Goal: Information Seeking & Learning: Check status

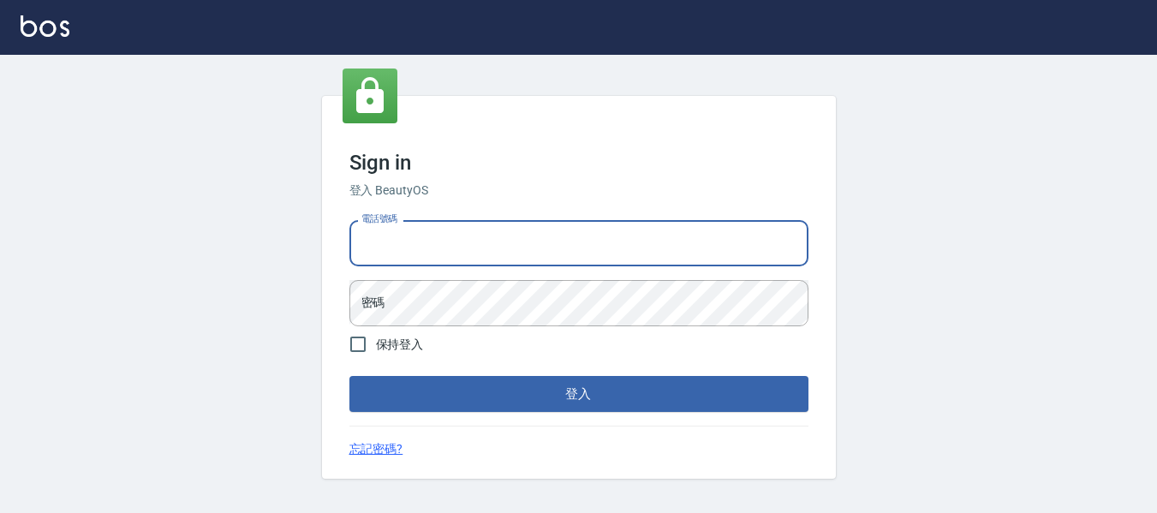
click at [448, 240] on input "電話號碼" at bounding box center [578, 243] width 459 height 46
type input "0932348952"
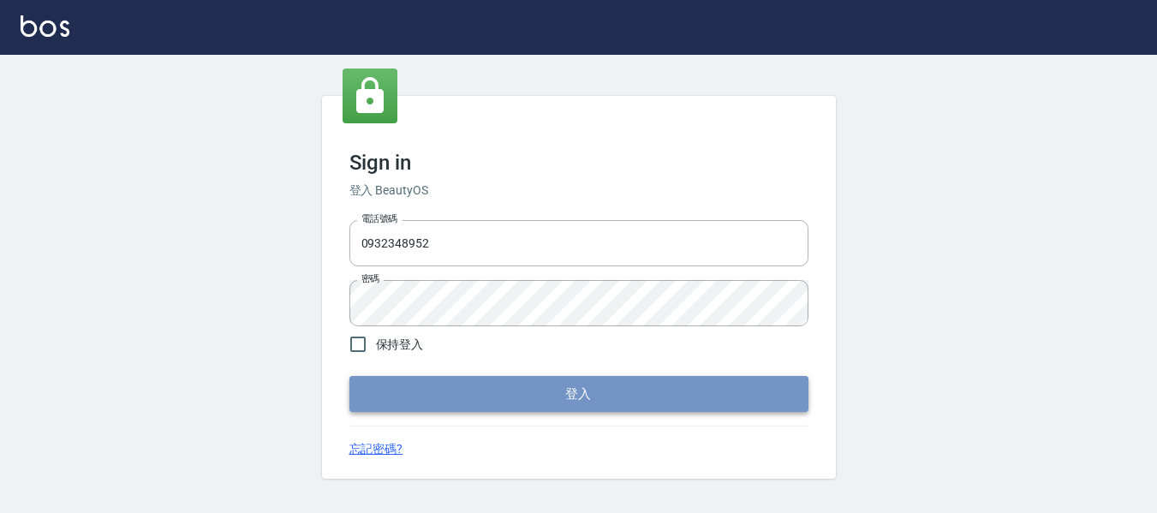
click at [597, 400] on button "登入" at bounding box center [578, 394] width 459 height 36
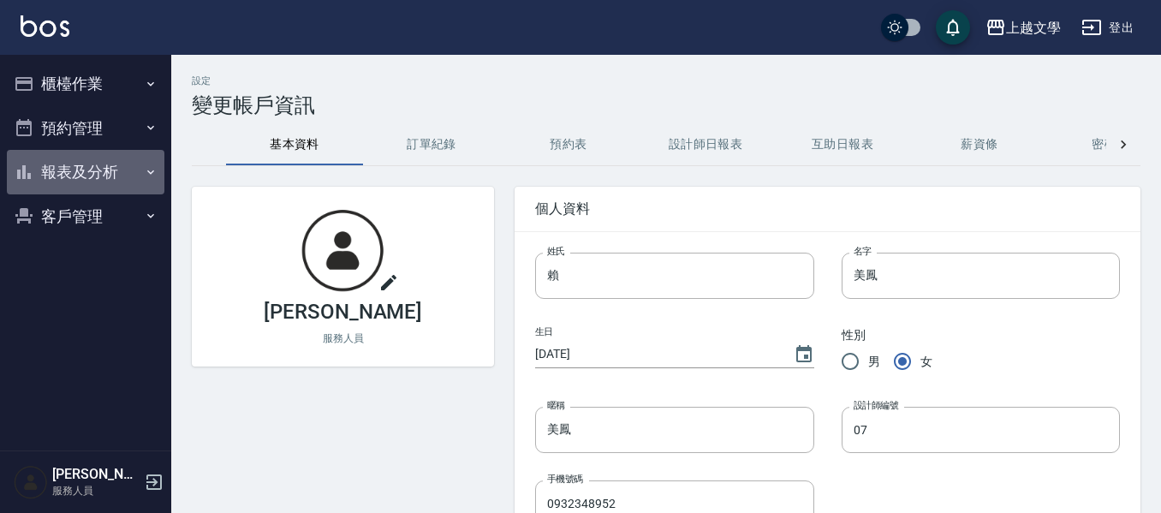
click at [45, 165] on button "報表及分析" at bounding box center [86, 172] width 158 height 45
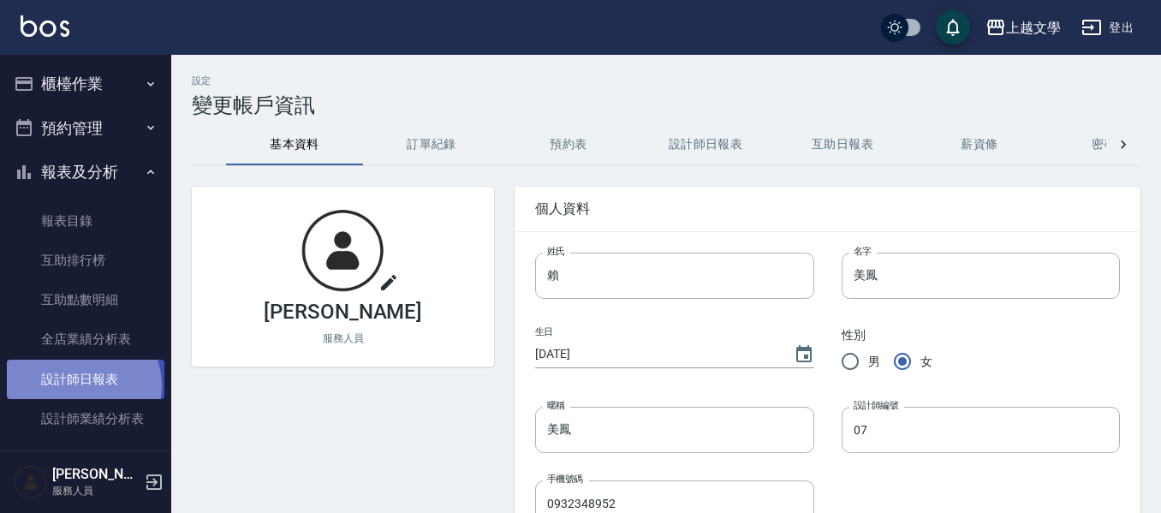
click at [81, 385] on link "設計師日報表" at bounding box center [86, 379] width 158 height 39
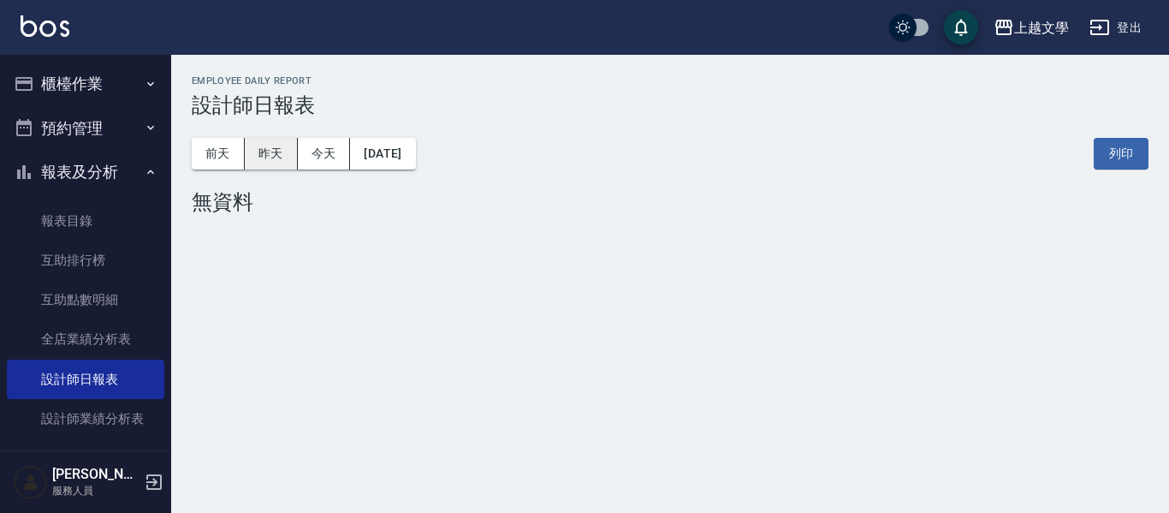
click at [266, 153] on button "昨天" at bounding box center [271, 154] width 53 height 32
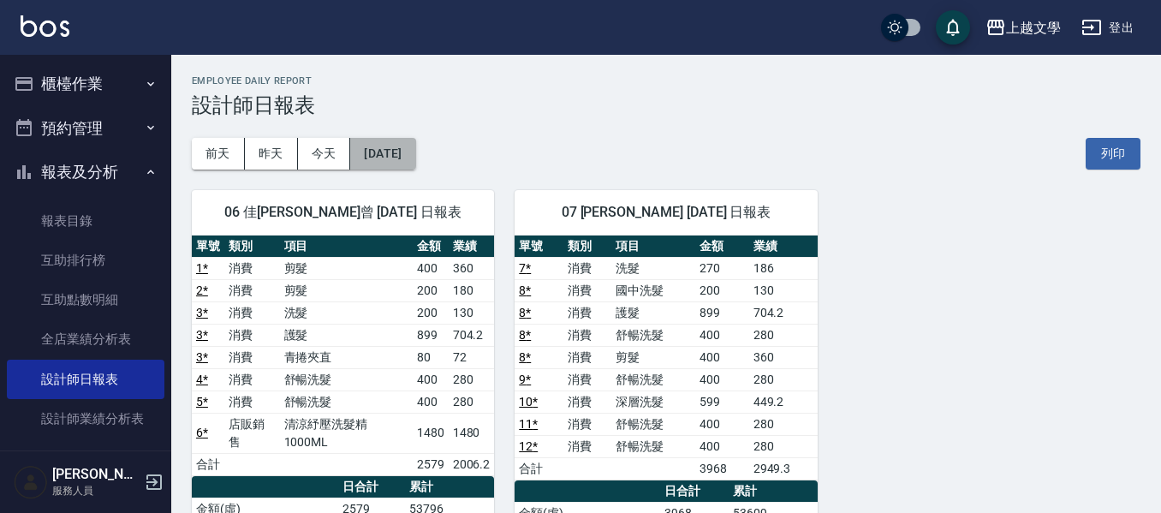
click at [415, 157] on button "[DATE]" at bounding box center [382, 154] width 65 height 32
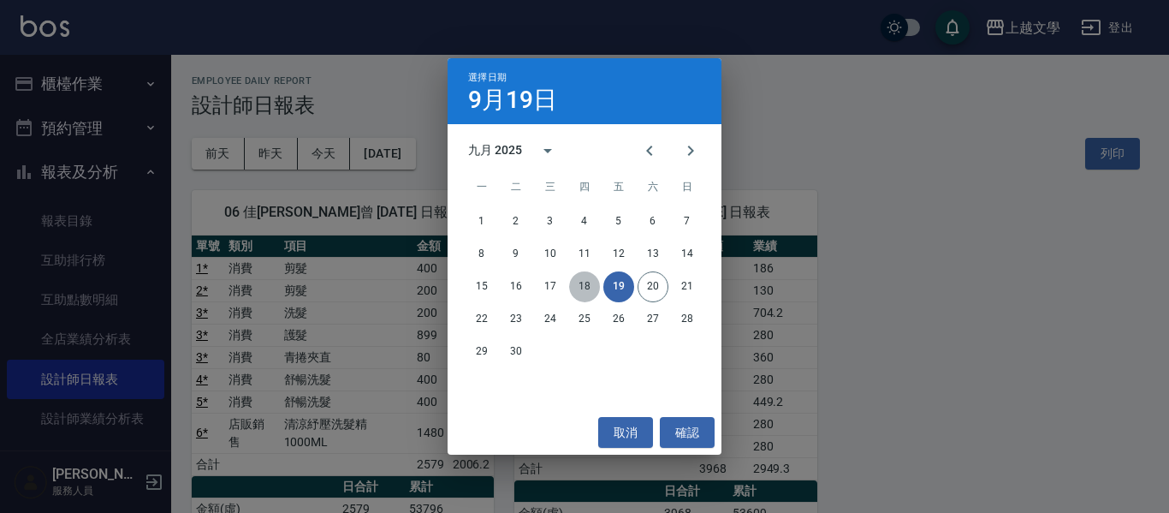
click at [580, 291] on button "18" at bounding box center [584, 286] width 31 height 31
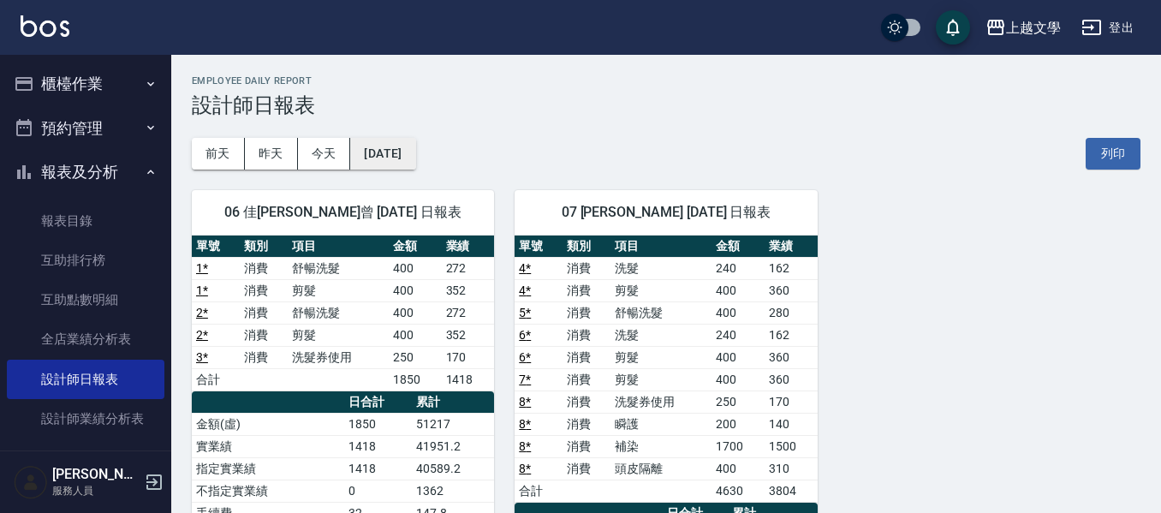
click at [415, 147] on button "[DATE]" at bounding box center [382, 154] width 65 height 32
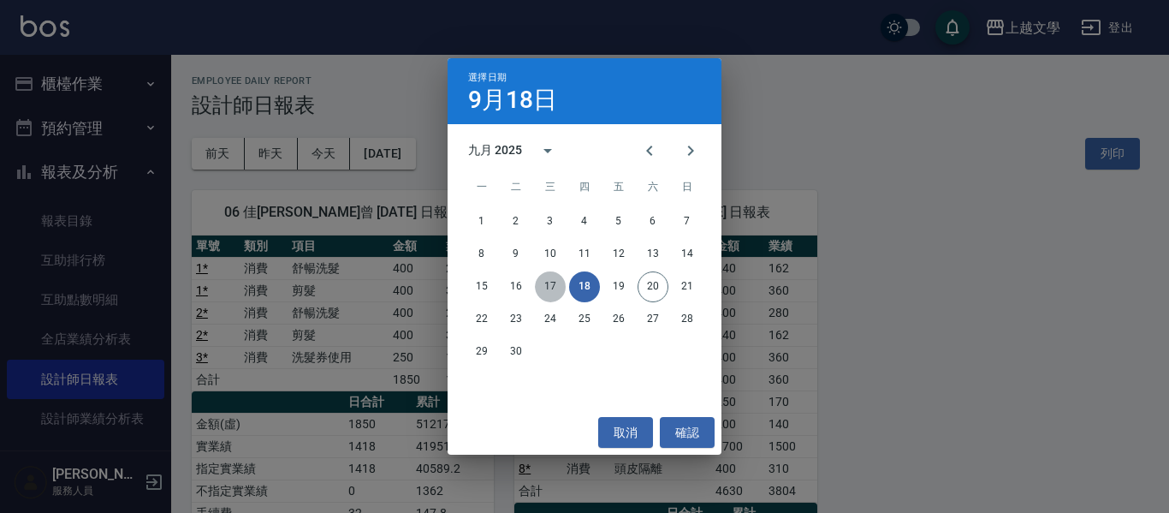
click at [547, 279] on button "17" at bounding box center [550, 286] width 31 height 31
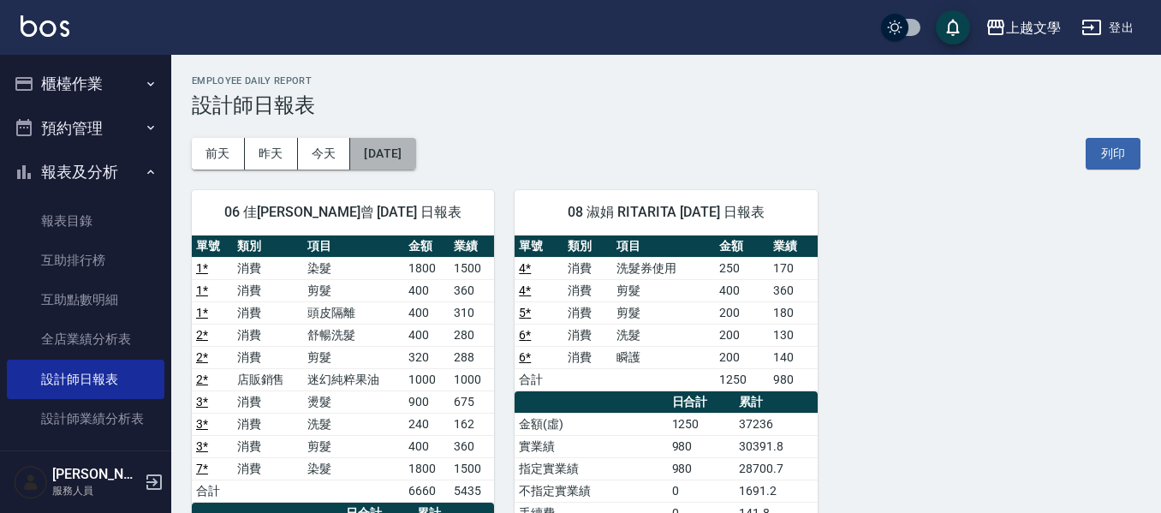
click at [415, 152] on button "[DATE]" at bounding box center [382, 154] width 65 height 32
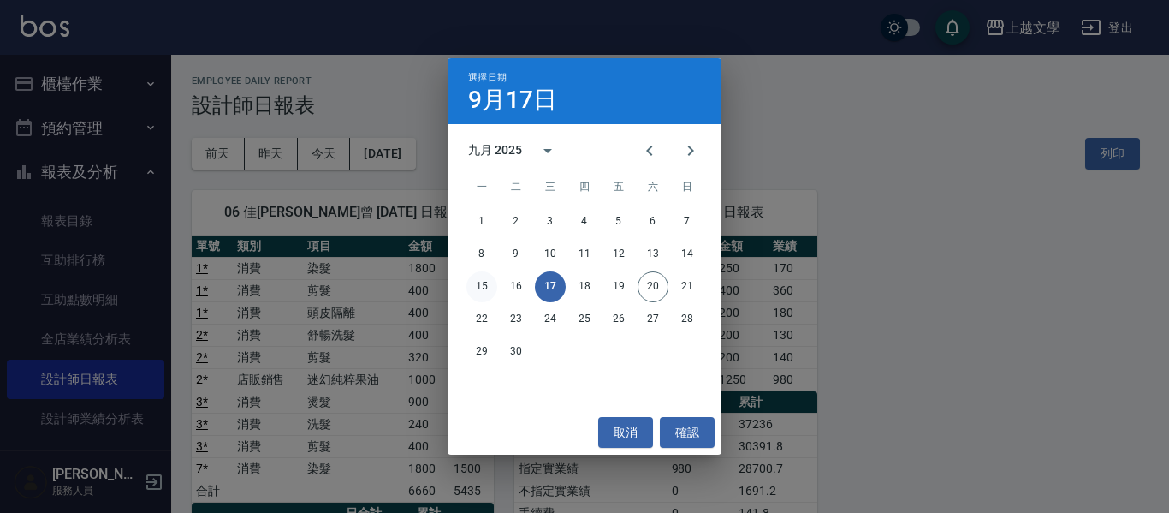
click at [485, 286] on button "15" at bounding box center [482, 286] width 31 height 31
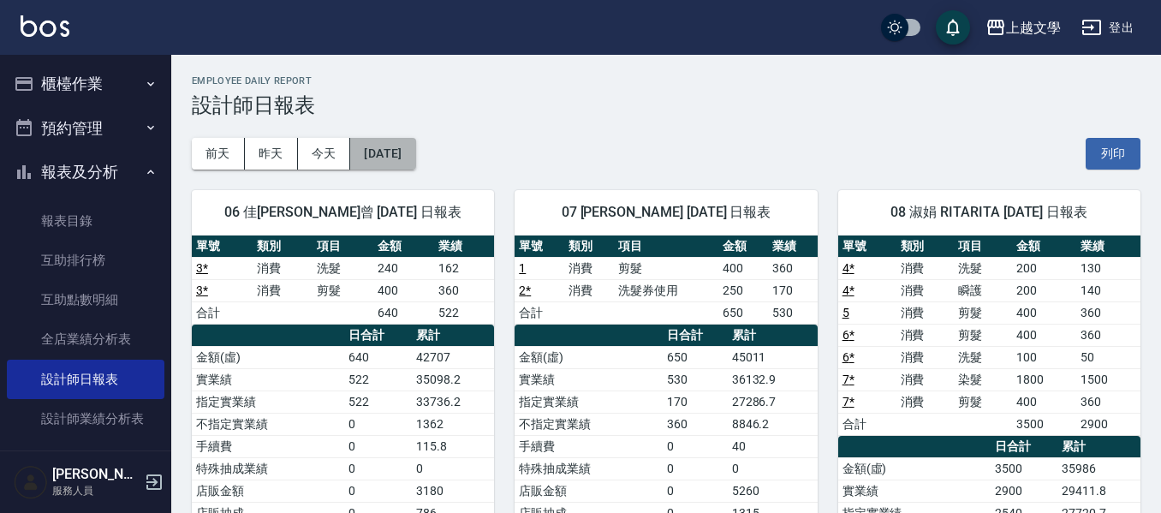
click at [409, 152] on button "[DATE]" at bounding box center [382, 154] width 65 height 32
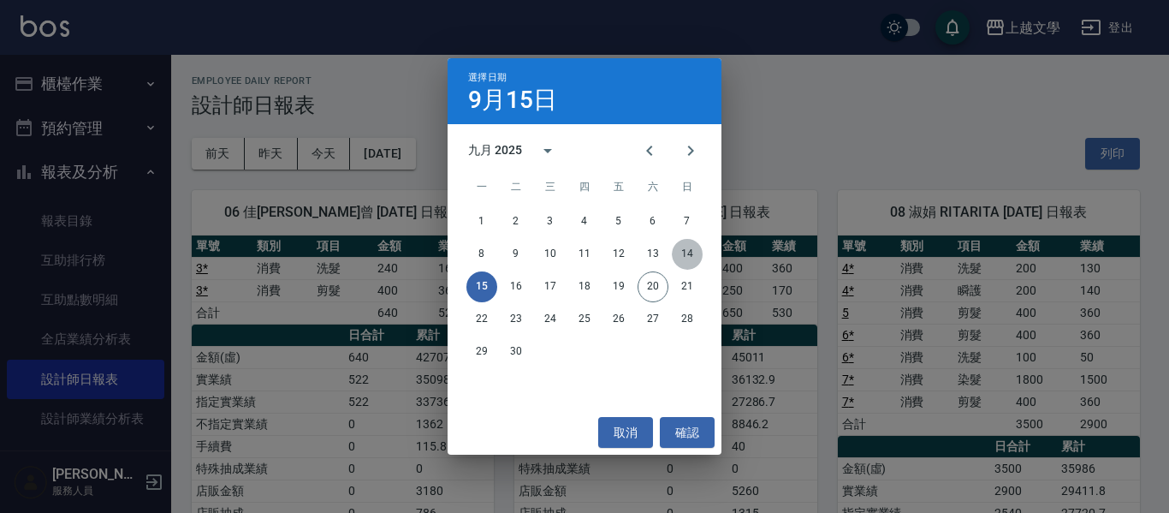
click at [683, 247] on button "14" at bounding box center [687, 254] width 31 height 31
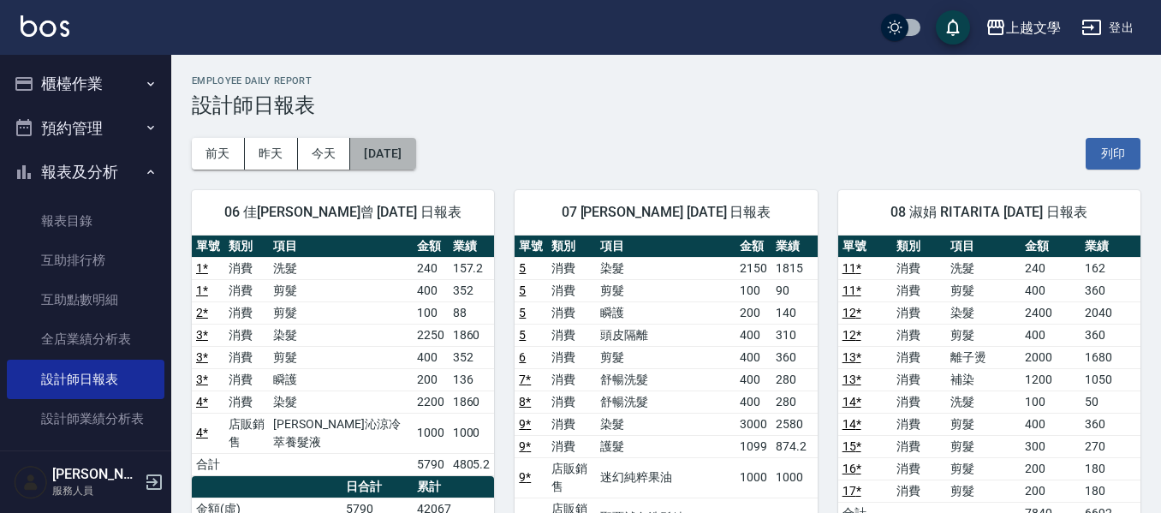
click at [415, 149] on button "[DATE]" at bounding box center [382, 154] width 65 height 32
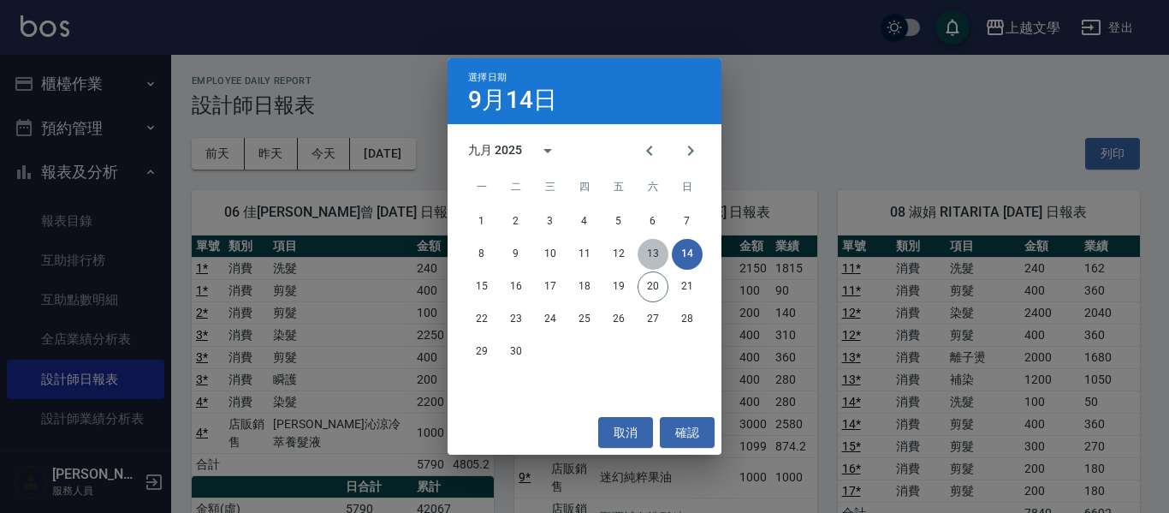
click at [657, 254] on button "13" at bounding box center [653, 254] width 31 height 31
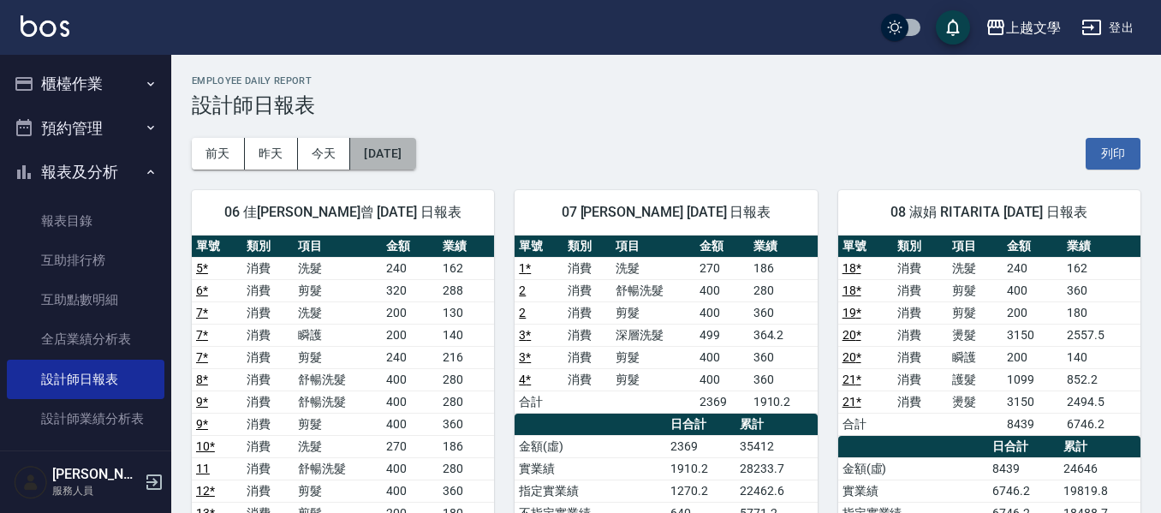
click at [414, 152] on button "[DATE]" at bounding box center [382, 154] width 65 height 32
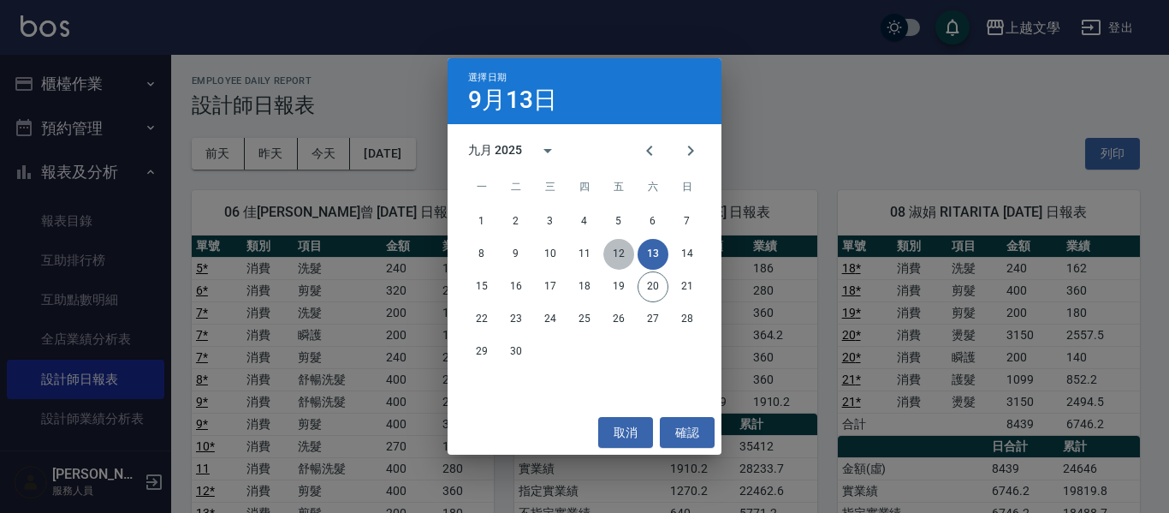
click at [624, 252] on button "12" at bounding box center [619, 254] width 31 height 31
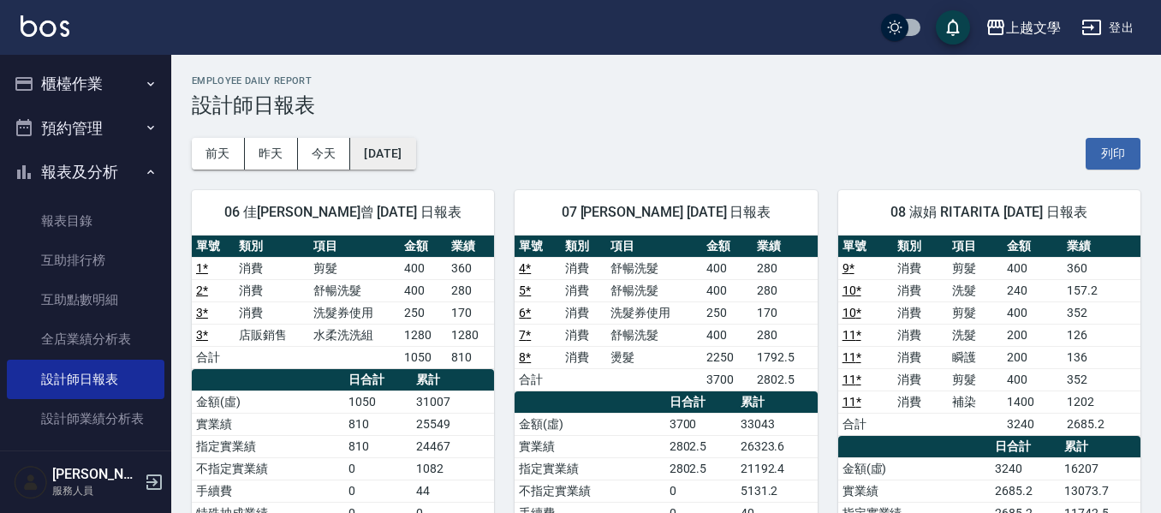
click at [415, 151] on button "[DATE]" at bounding box center [382, 154] width 65 height 32
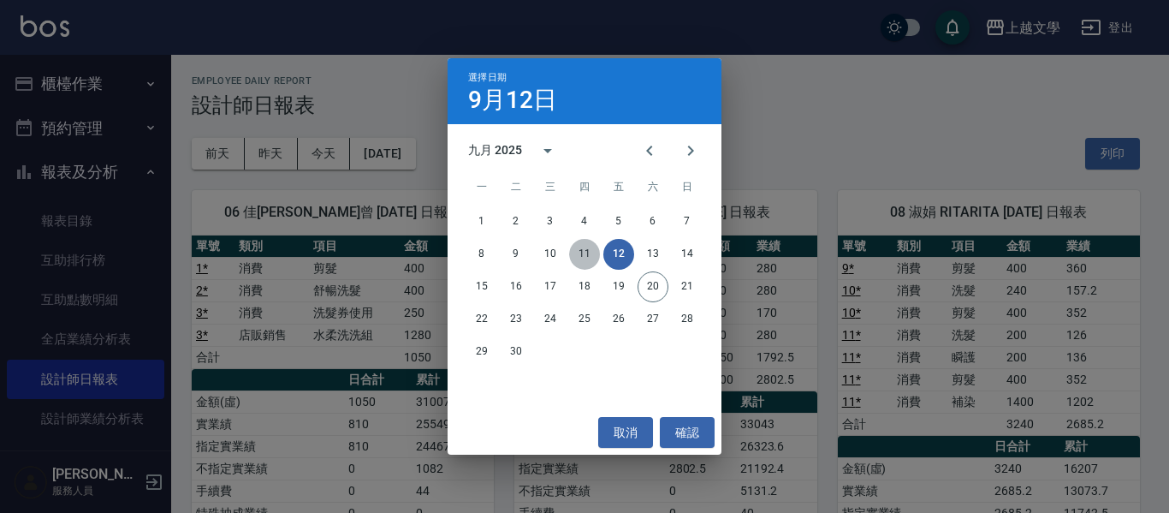
click at [594, 253] on button "11" at bounding box center [584, 254] width 31 height 31
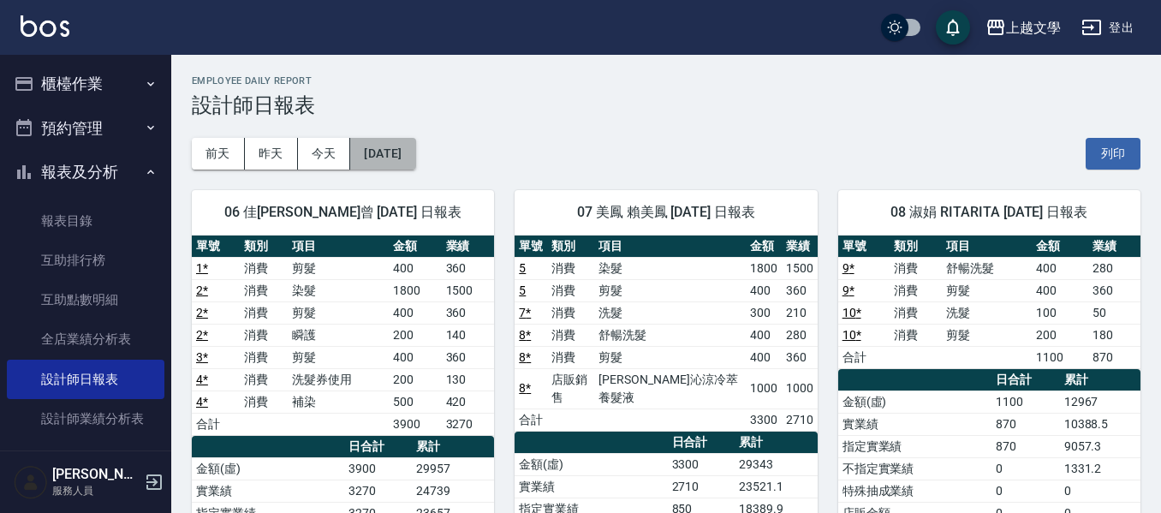
click at [410, 159] on button "[DATE]" at bounding box center [382, 154] width 65 height 32
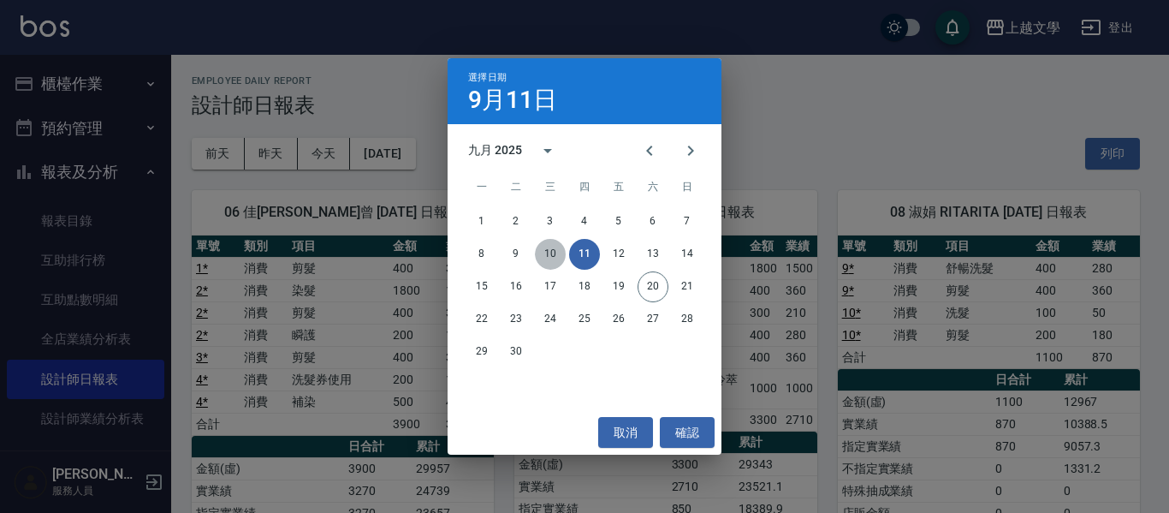
click at [555, 254] on button "10" at bounding box center [550, 254] width 31 height 31
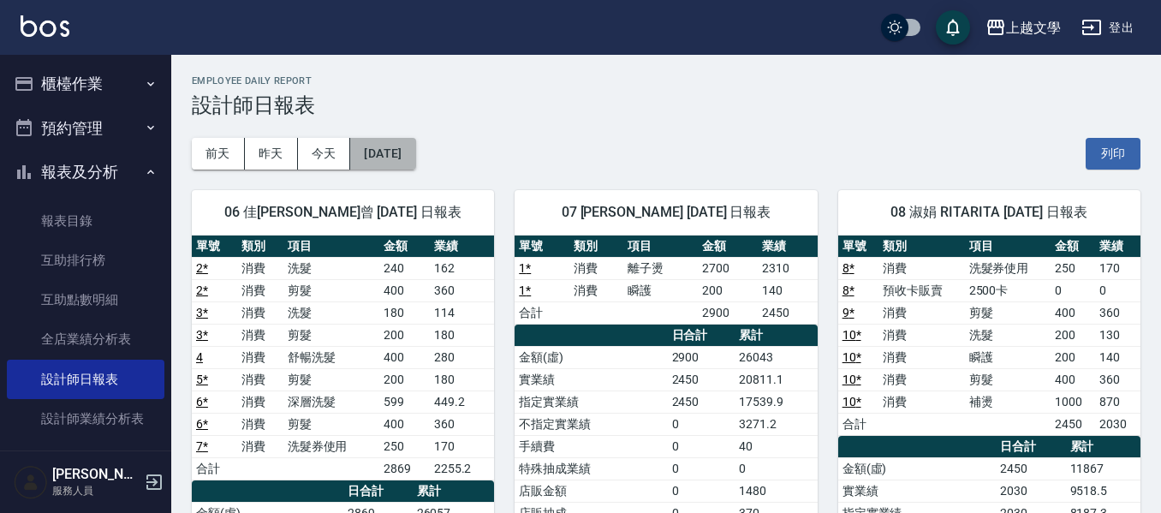
click at [415, 152] on button "[DATE]" at bounding box center [382, 154] width 65 height 32
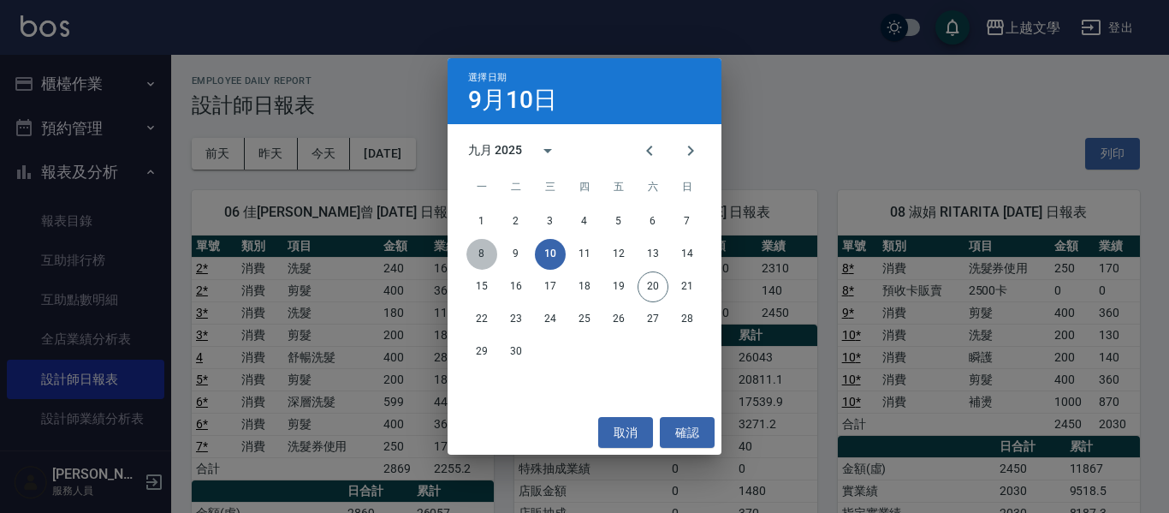
click at [481, 247] on button "8" at bounding box center [482, 254] width 31 height 31
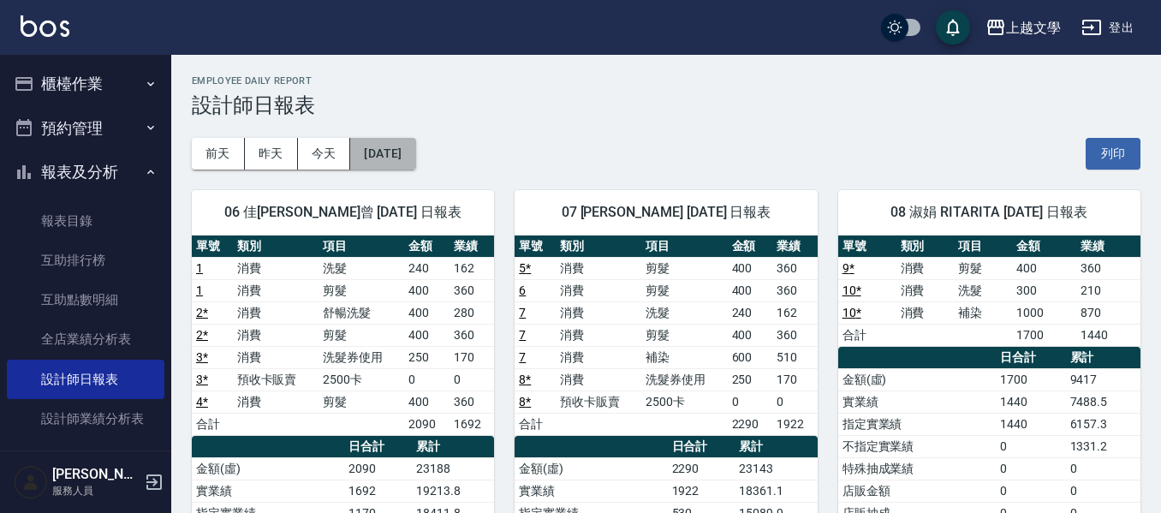
click at [415, 154] on button "[DATE]" at bounding box center [382, 154] width 65 height 32
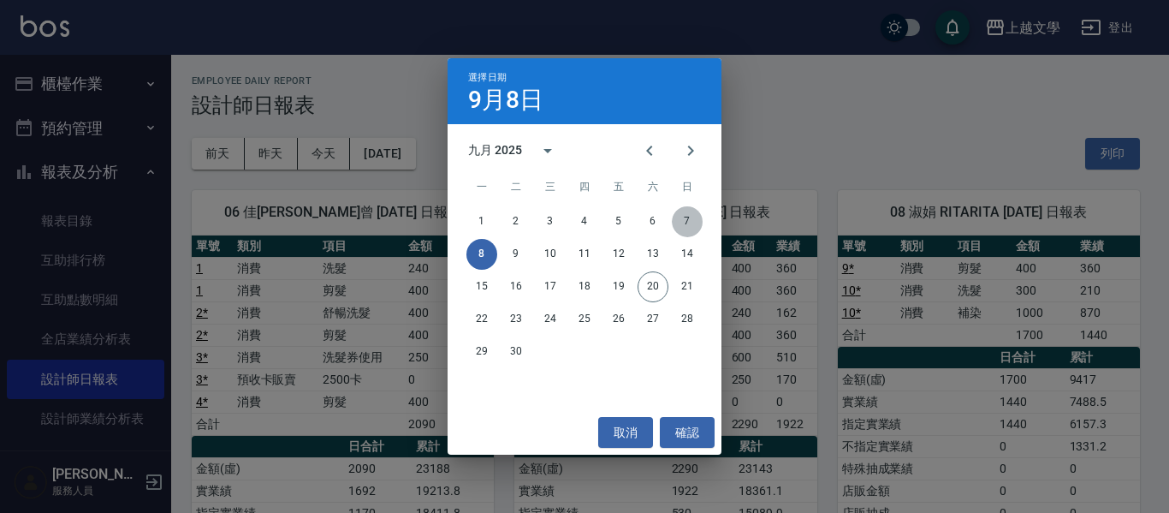
click at [694, 220] on button "7" at bounding box center [687, 221] width 31 height 31
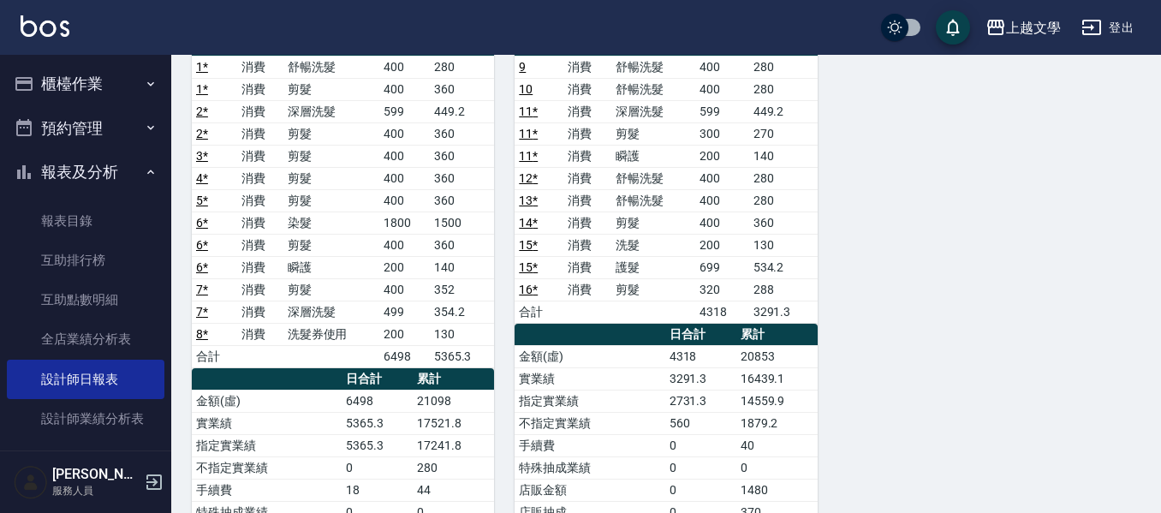
scroll to position [171, 0]
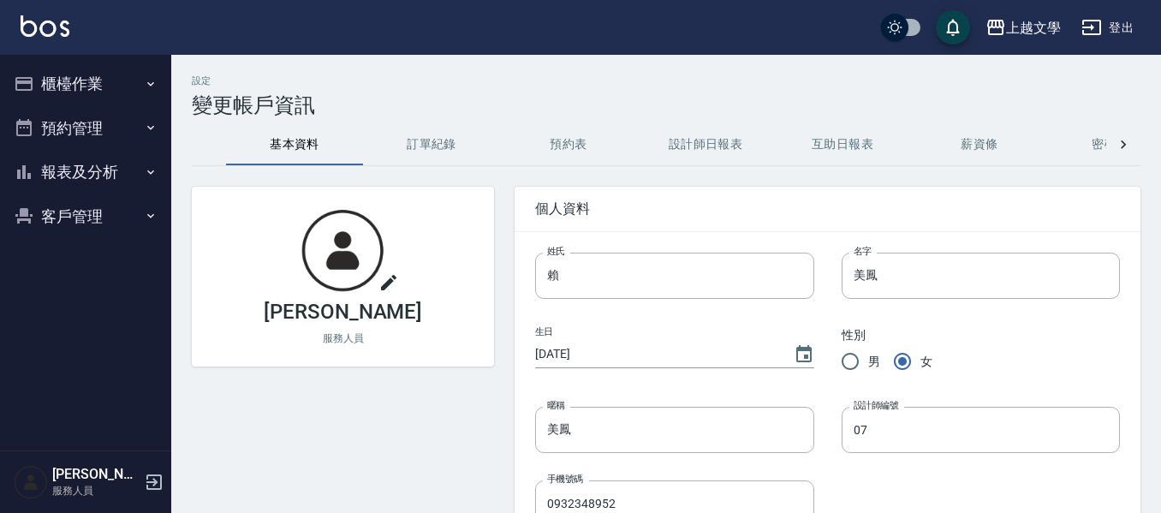
click at [84, 213] on button "客戶管理" at bounding box center [86, 216] width 158 height 45
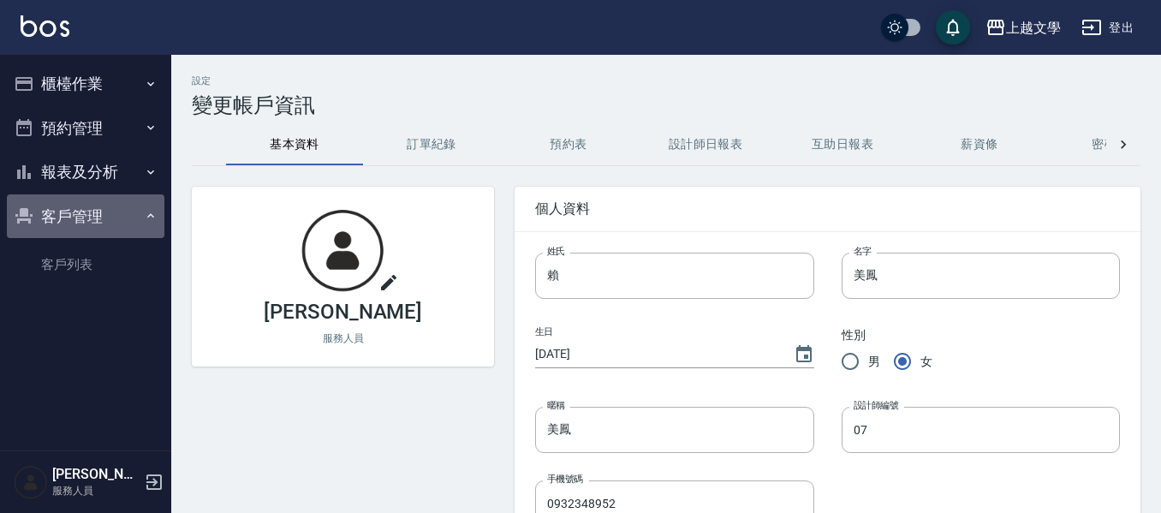
click at [107, 215] on button "客戶管理" at bounding box center [86, 216] width 158 height 45
click at [103, 216] on button "客戶管理" at bounding box center [86, 216] width 158 height 45
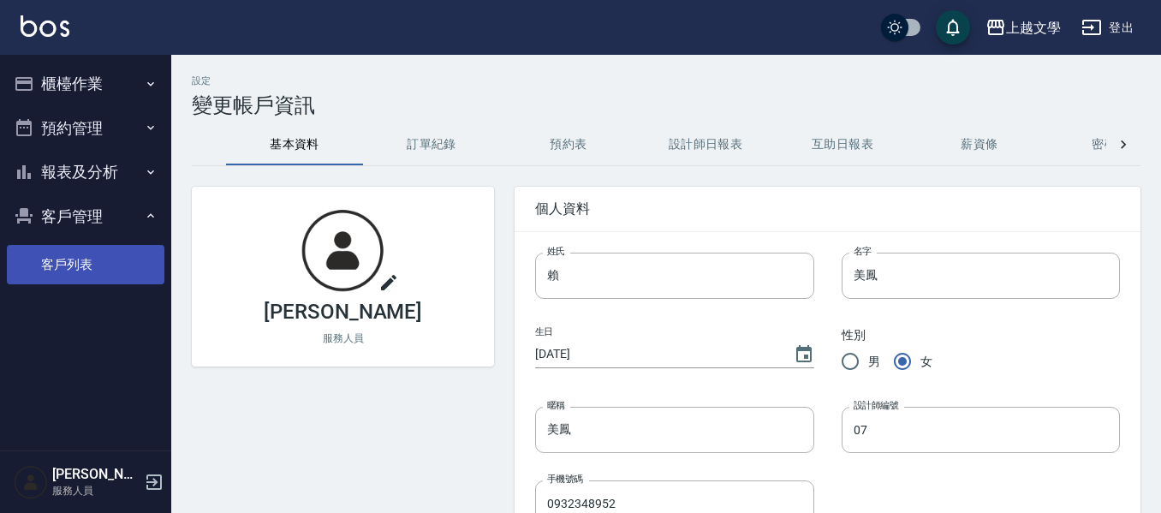
click at [86, 270] on link "客戶列表" at bounding box center [86, 264] width 158 height 39
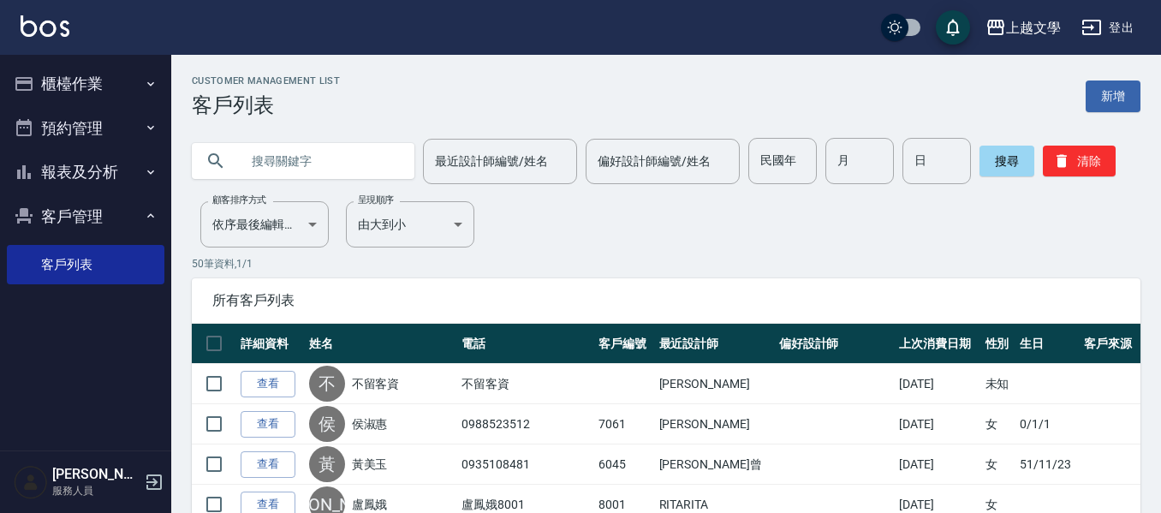
click at [328, 177] on input "text" at bounding box center [320, 161] width 161 height 46
type input "ㄗ"
type input "yo"
